Goal: Task Accomplishment & Management: Use online tool/utility

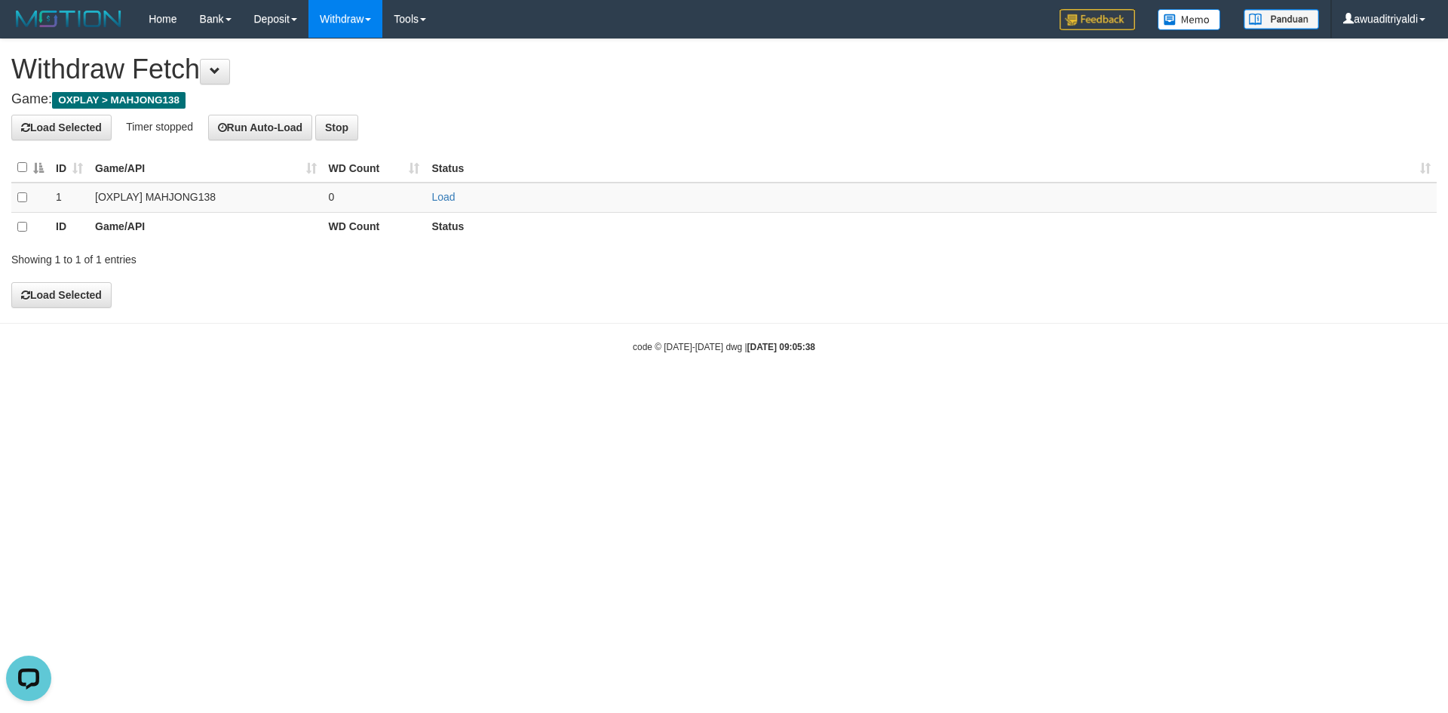
click at [926, 391] on html "Toggle navigation Home Bank Account List Load By Website Group [OXPLAY] MAHJONG…" at bounding box center [724, 195] width 1448 height 391
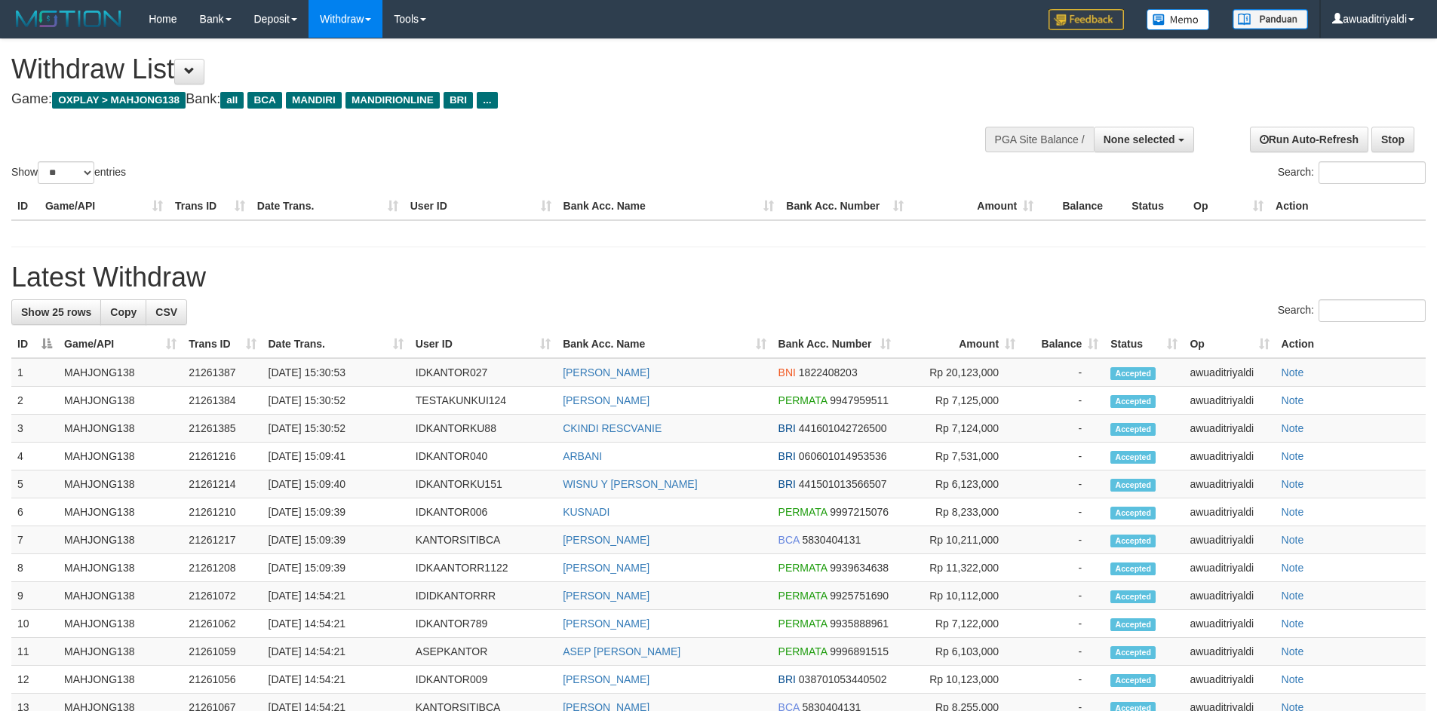
select select "**"
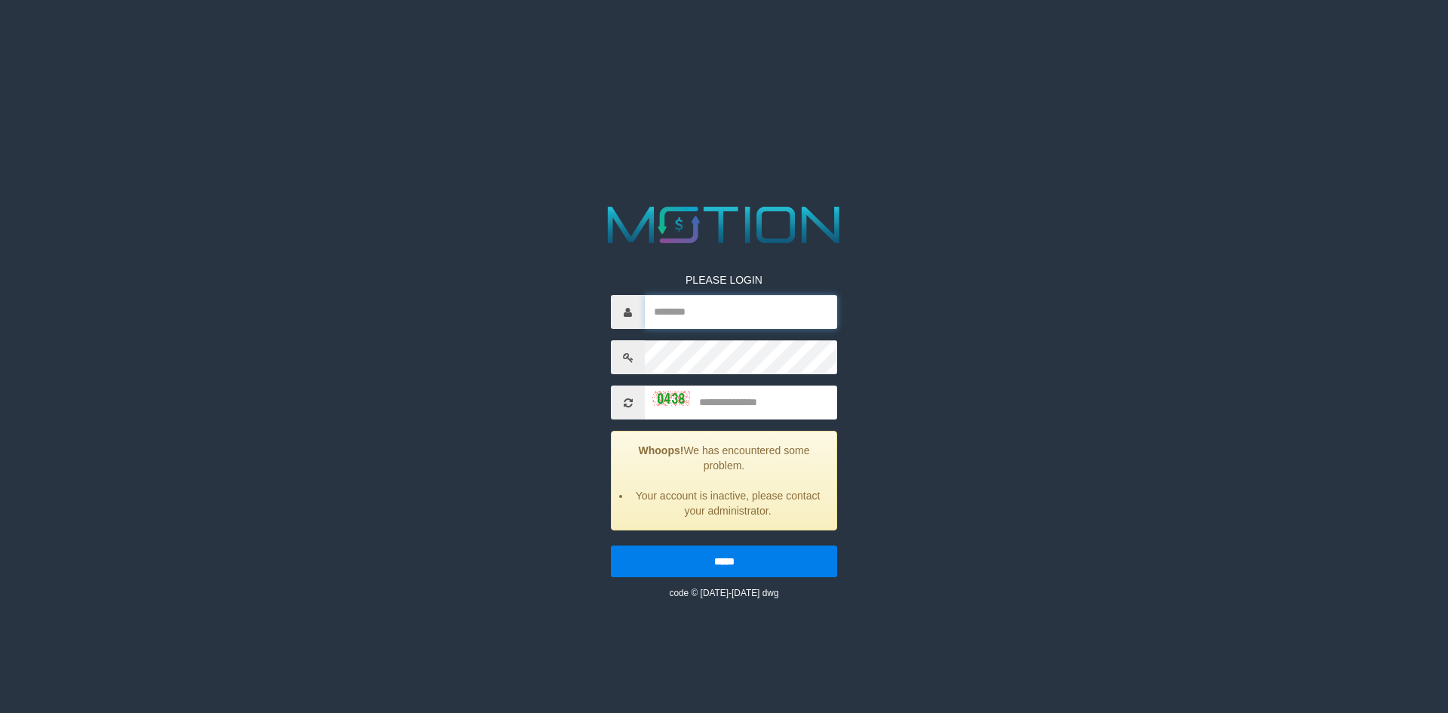
type input "**********"
click at [473, 38] on html "**********" at bounding box center [724, 19] width 1448 height 38
